Goal: Information Seeking & Learning: Check status

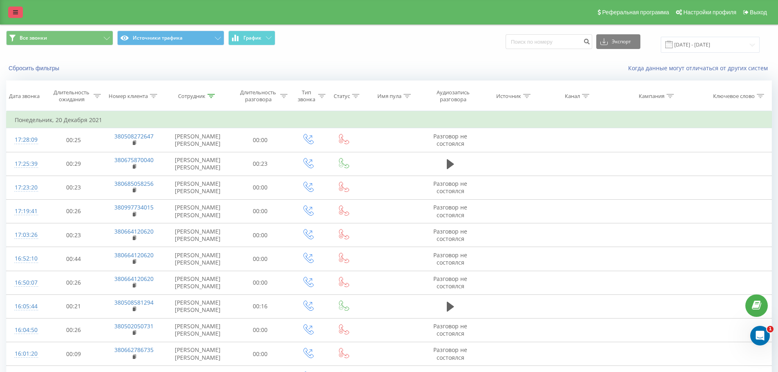
click at [15, 10] on icon at bounding box center [15, 12] width 5 height 6
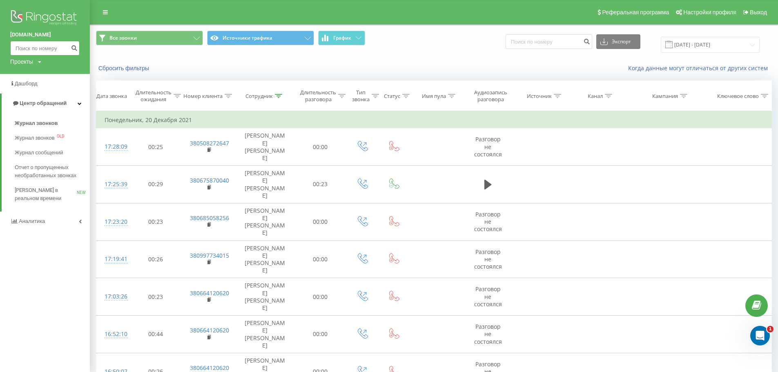
click at [29, 46] on input at bounding box center [44, 48] width 69 height 15
paste input "380505593311"
type input "380505593311"
click at [74, 49] on icon "submit" at bounding box center [74, 47] width 7 height 5
